Goal: Find specific page/section: Find specific page/section

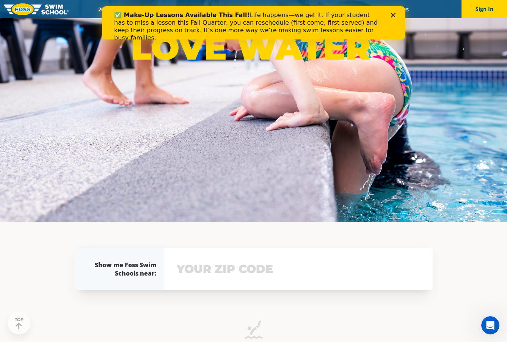
scroll to position [127, 0]
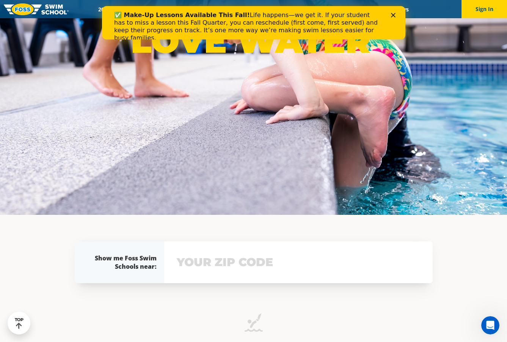
click at [392, 13] on div "✅ Make-Up Lessons Available This Fall! Life happens—we get it. If your student …" at bounding box center [253, 26] width 279 height 35
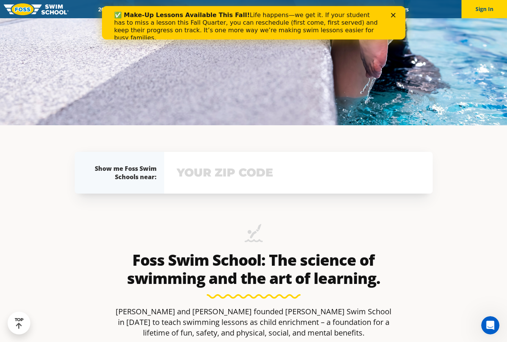
click at [294, 183] on input "text" at bounding box center [298, 173] width 247 height 22
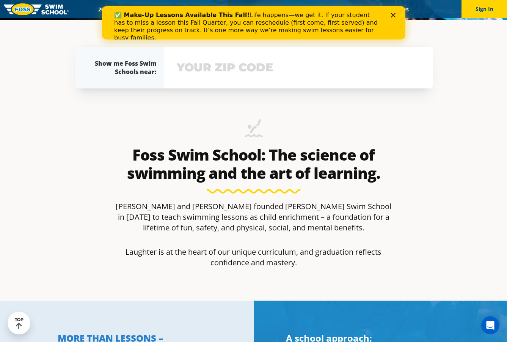
scroll to position [331, 0]
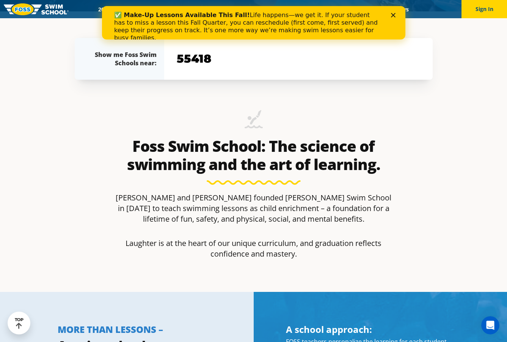
type input "55418"
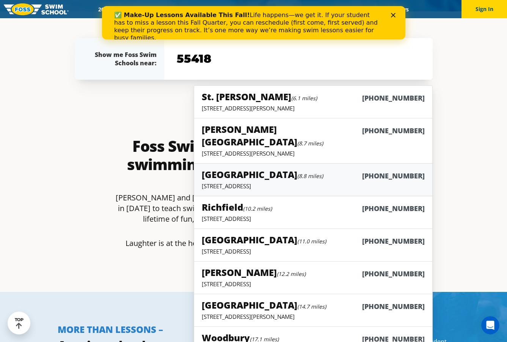
click at [257, 168] on h5 "St. Louis Park (8.8 miles)" at bounding box center [262, 174] width 121 height 13
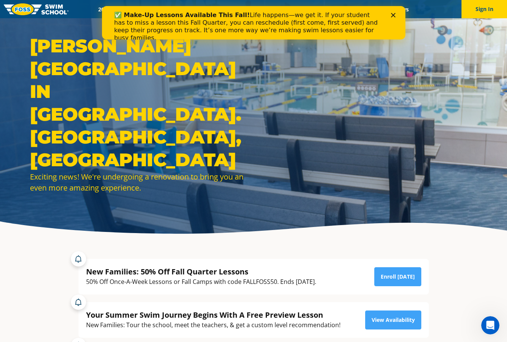
click at [394, 15] on icon "Close" at bounding box center [393, 15] width 5 height 5
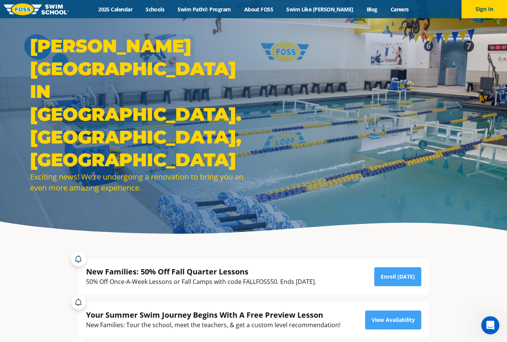
click at [136, 5] on div "Menu 2025 Calendar Schools Swim Path® Program About FOSS Swim Like Regan Blog C…" at bounding box center [253, 9] width 507 height 18
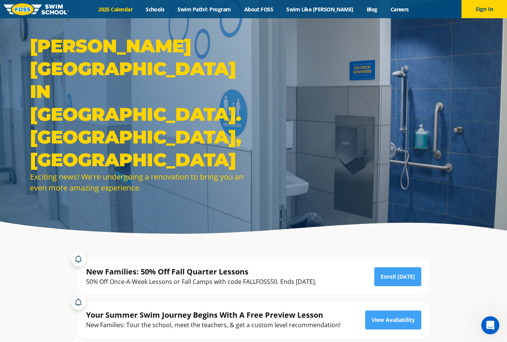
click at [134, 10] on link "2025 Calendar" at bounding box center [115, 9] width 47 height 7
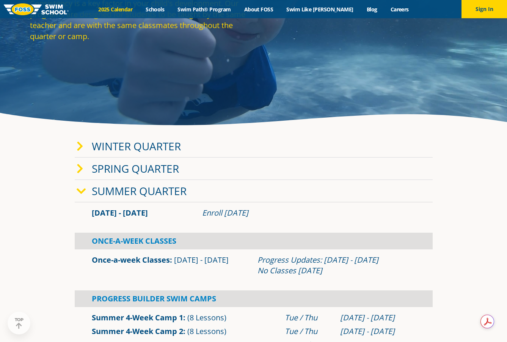
scroll to position [110, 0]
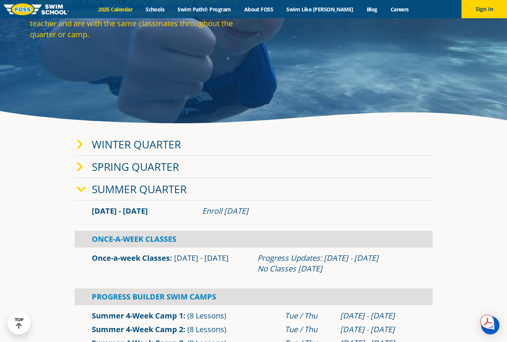
click at [83, 187] on icon at bounding box center [81, 189] width 9 height 11
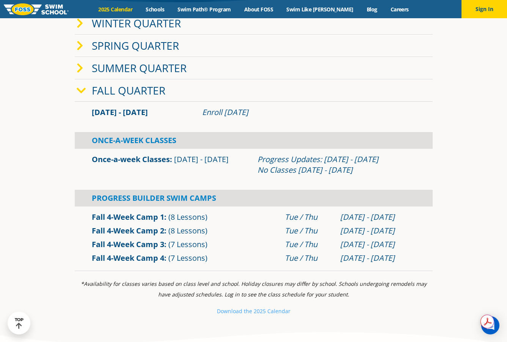
scroll to position [232, 0]
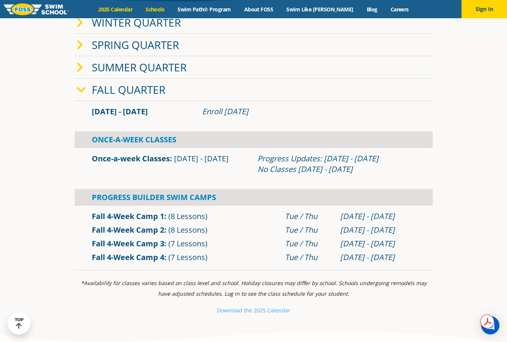
click at [166, 11] on link "Schools" at bounding box center [155, 9] width 32 height 7
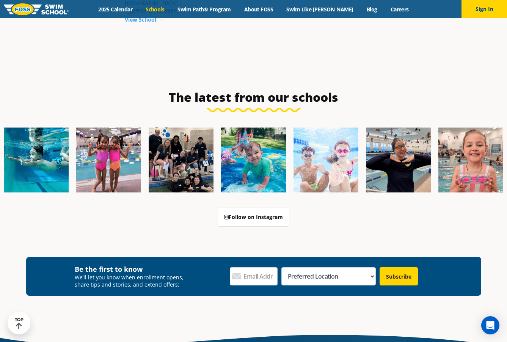
scroll to position [1019, 0]
